Goal: Task Accomplishment & Management: Manage account settings

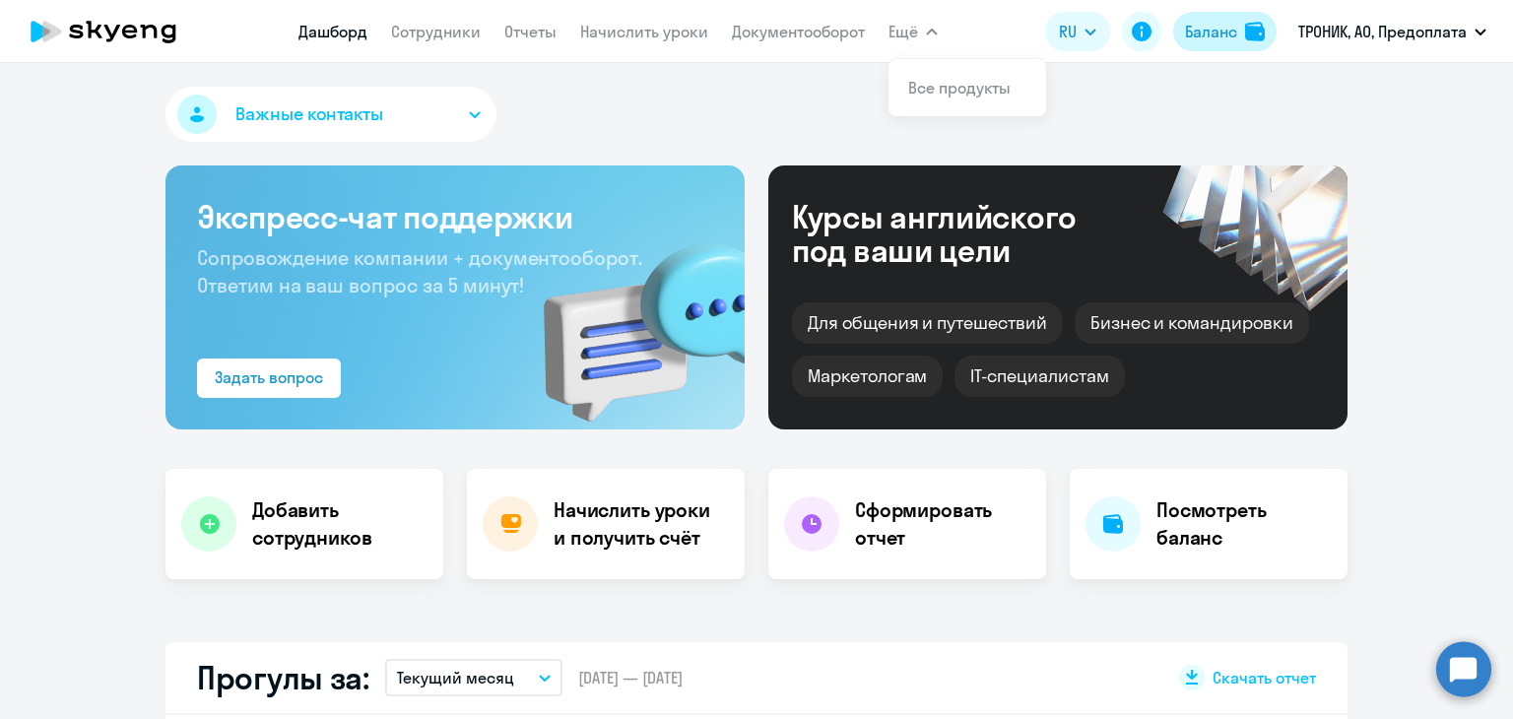
click at [1213, 36] on div "Баланс" at bounding box center [1211, 32] width 52 height 24
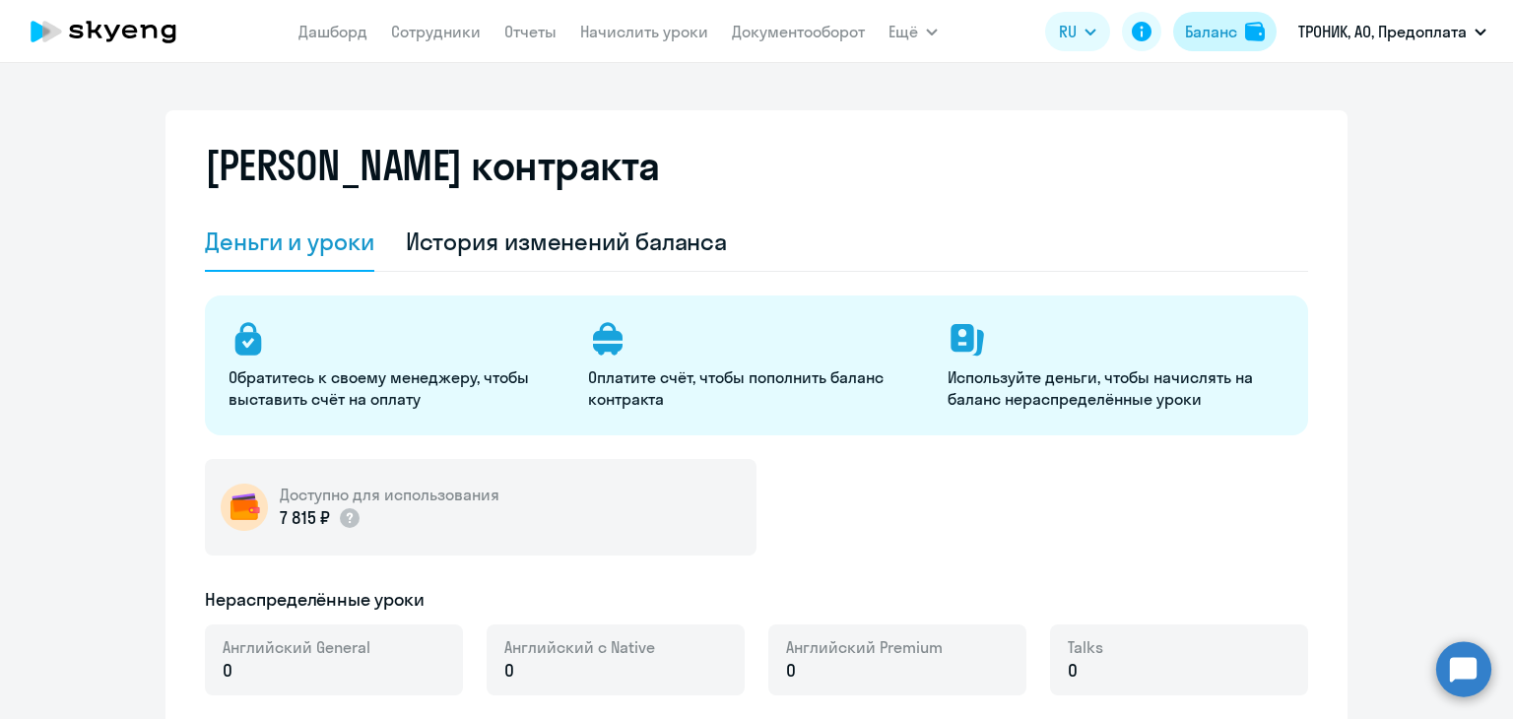
select select "english_adult_not_native_speaker"
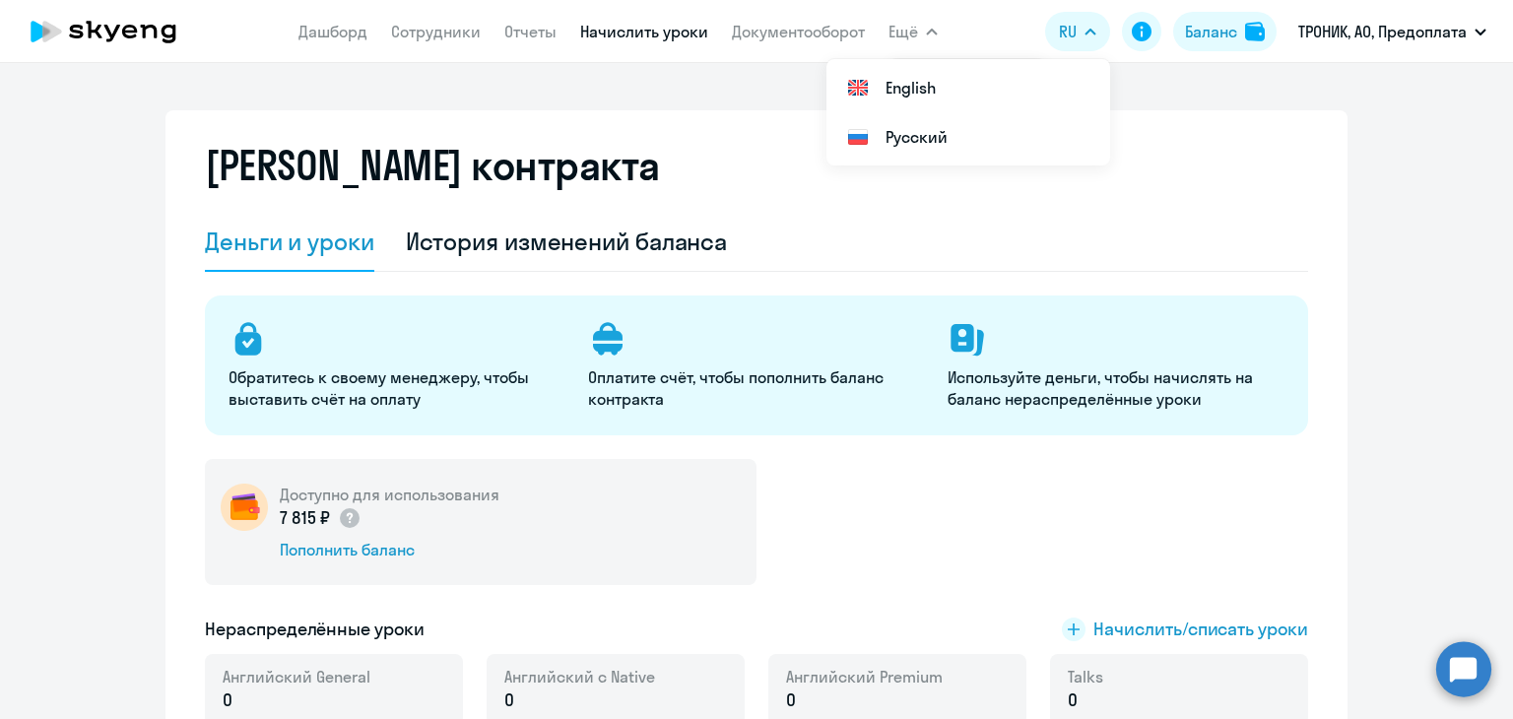
click at [667, 31] on link "Начислить уроки" at bounding box center [644, 32] width 128 height 20
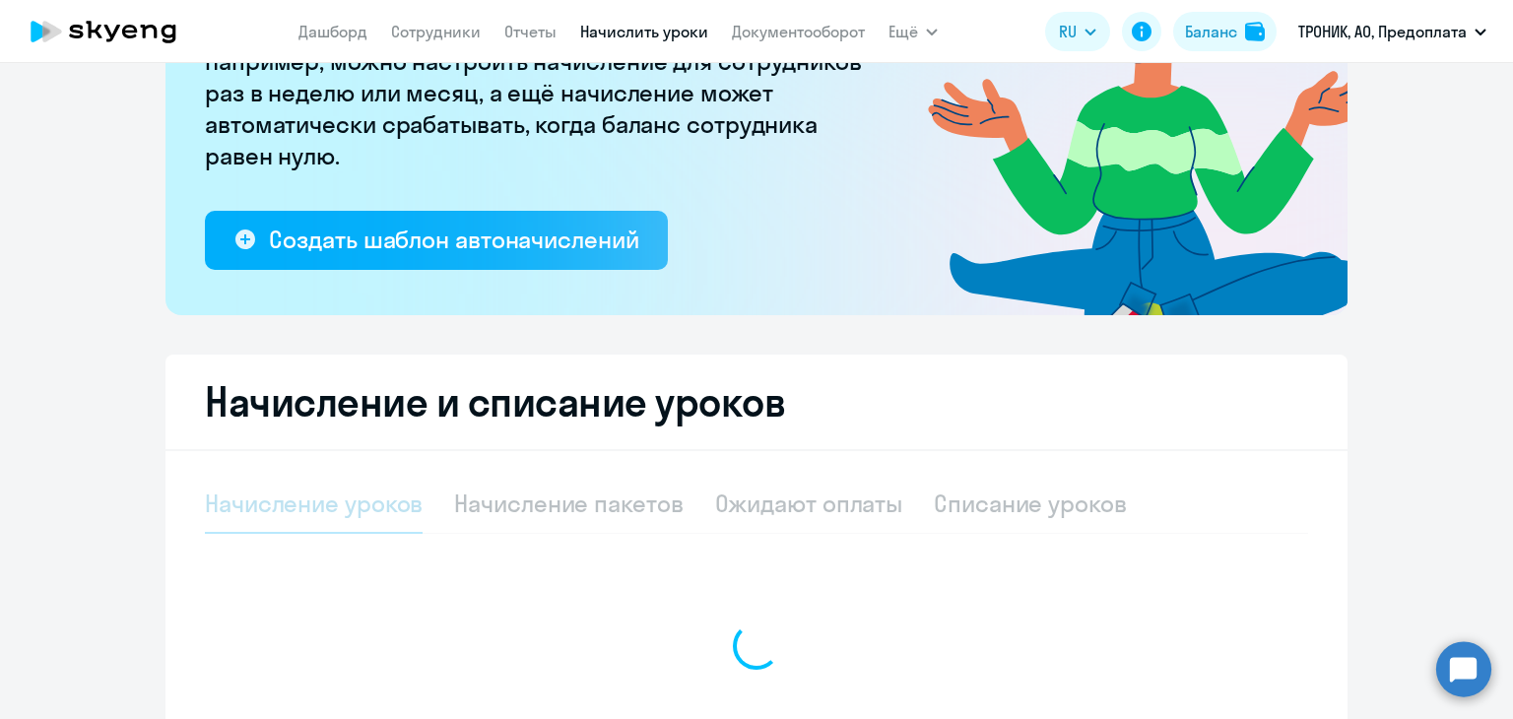
select select "10"
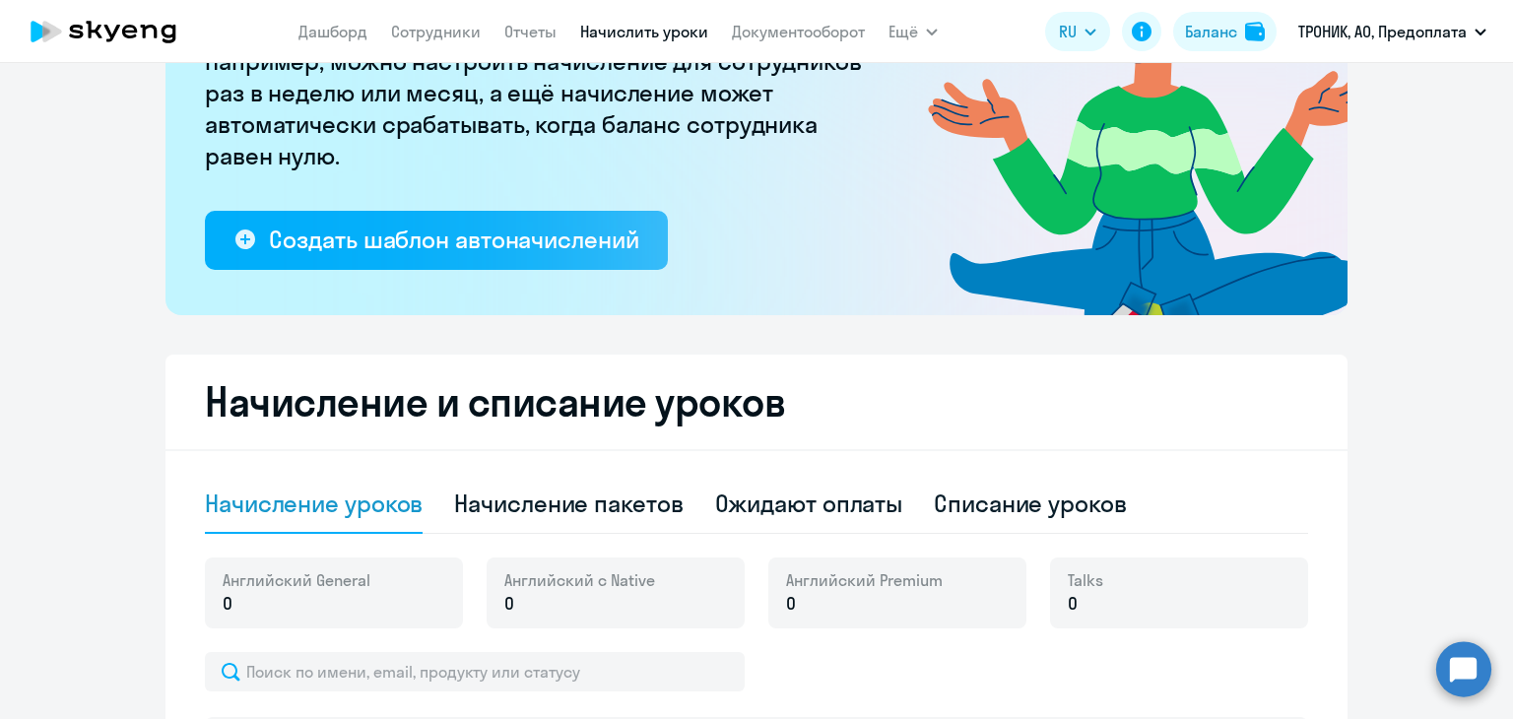
scroll to position [492, 0]
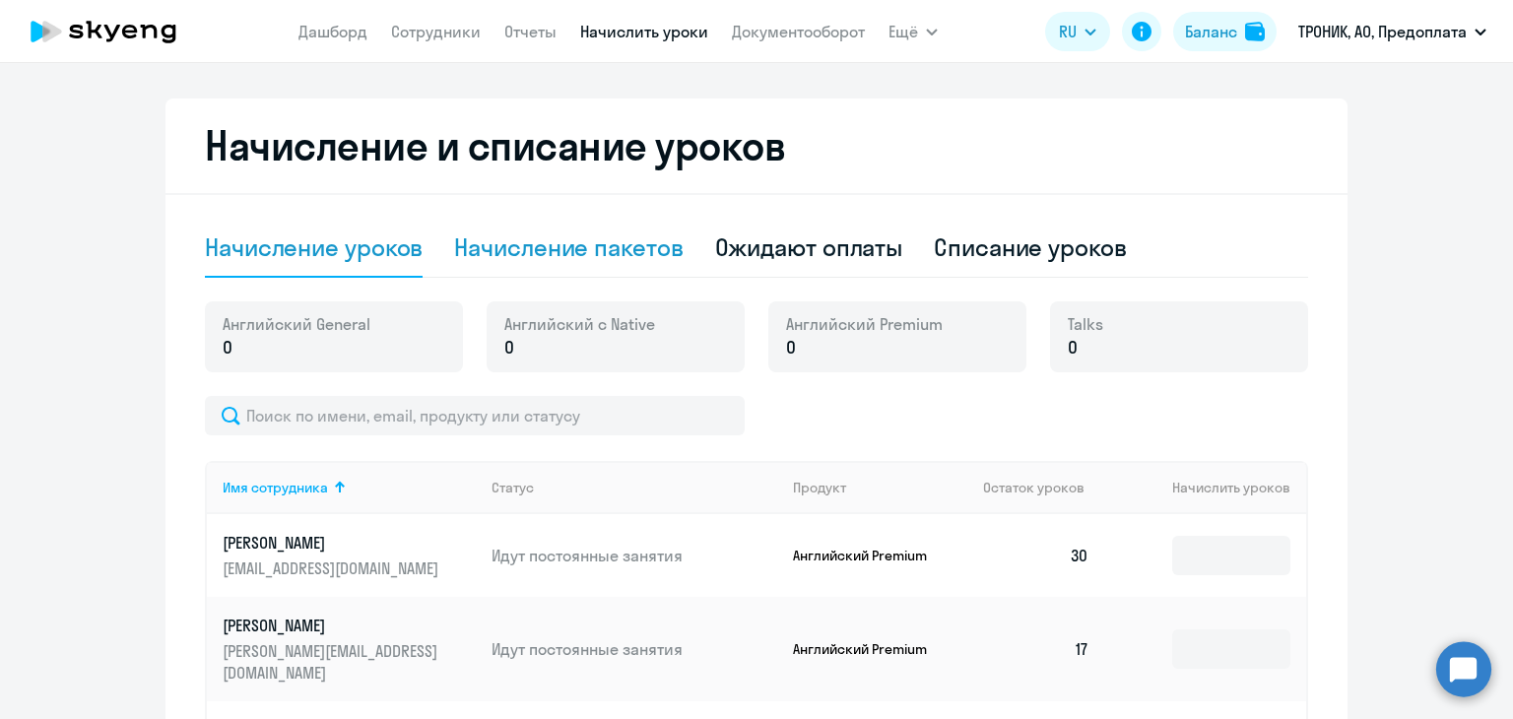
click at [538, 258] on div "Начисление пакетов" at bounding box center [568, 247] width 228 height 32
select select "10"
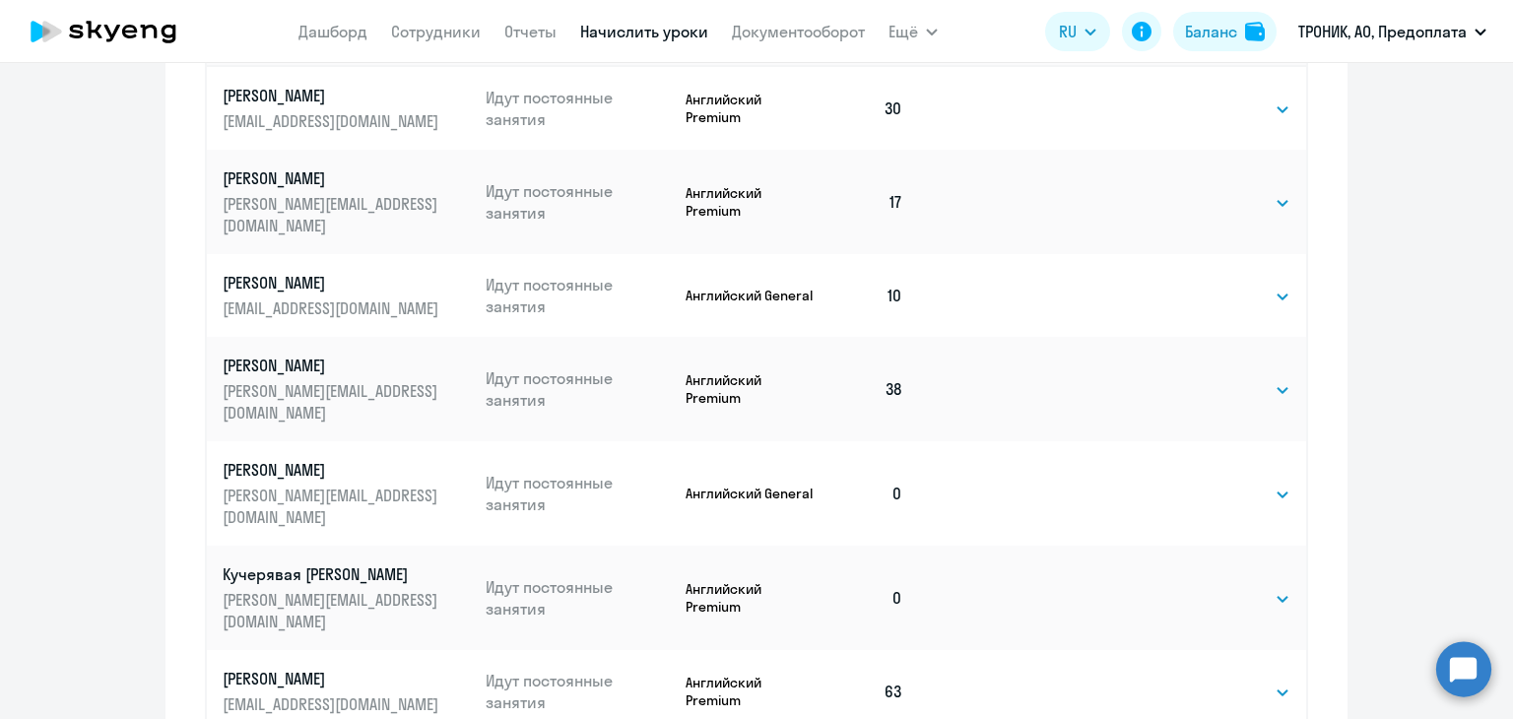
scroll to position [1083, 0]
